Goal: Task Accomplishment & Management: Use online tool/utility

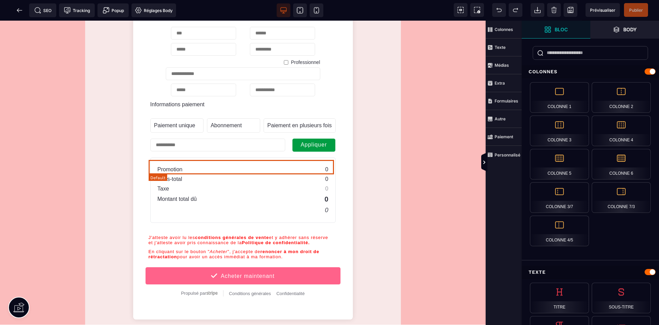
scroll to position [481, 0]
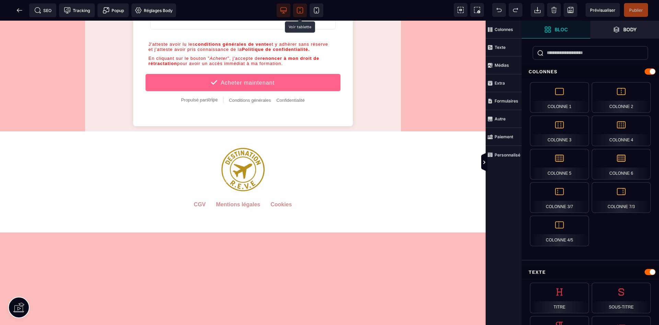
click at [301, 10] on icon at bounding box center [300, 10] width 7 height 7
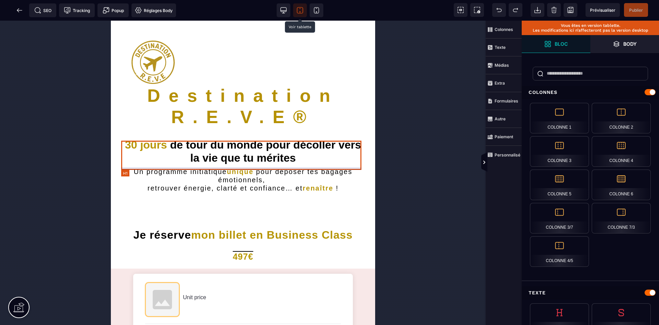
scroll to position [0, 0]
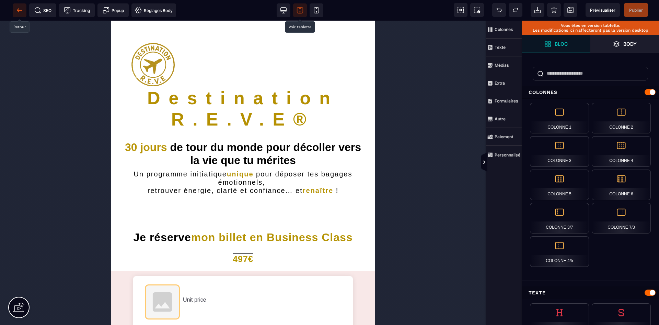
click at [19, 10] on icon at bounding box center [19, 10] width 5 height 0
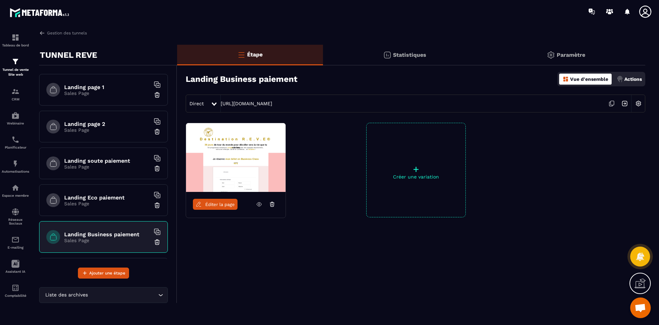
click at [230, 205] on span "Éditer la page" at bounding box center [220, 204] width 30 height 5
